Goal: Information Seeking & Learning: Check status

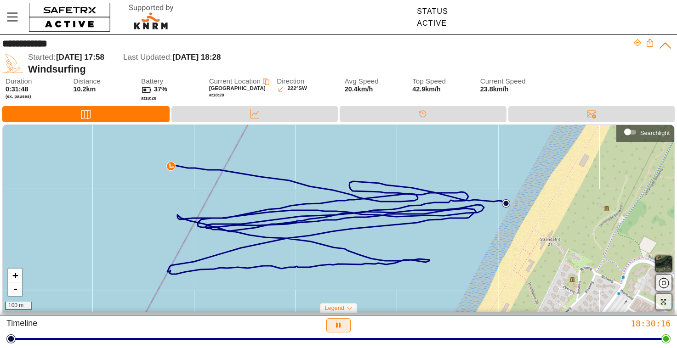
click at [337, 325] on icon "button" at bounding box center [338, 326] width 5 height 6
click at [314, 324] on icon "button" at bounding box center [313, 326] width 10 height 10
